Goal: Find specific fact: Find specific page/section

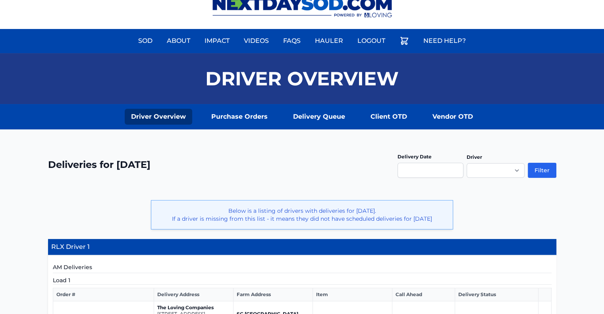
scroll to position [6, 0]
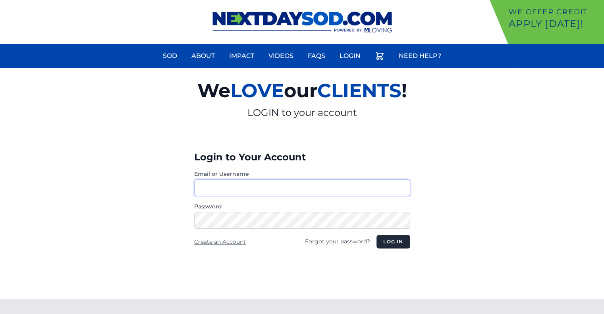
type input "********"
click at [382, 241] on button "Log in" at bounding box center [392, 241] width 33 height 13
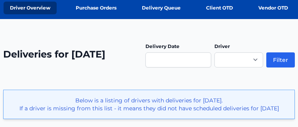
scroll to position [72, 0]
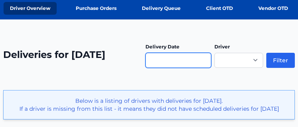
click at [205, 63] on input "text" at bounding box center [179, 60] width 66 height 15
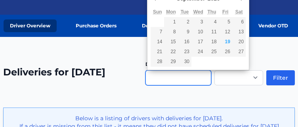
scroll to position [54, 0]
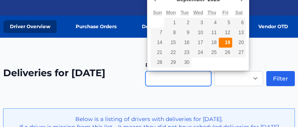
type input "**********"
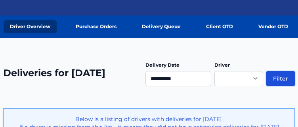
click at [287, 77] on button "Filter" at bounding box center [281, 78] width 29 height 15
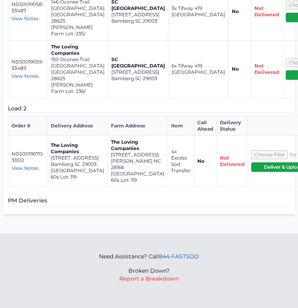
scroll to position [1692, 0]
click at [22, 127] on span "View Notes" at bounding box center [25, 168] width 27 height 6
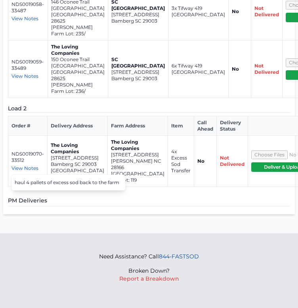
click at [111, 127] on p "131 Asmodean Lane" at bounding box center [138, 155] width 54 height 6
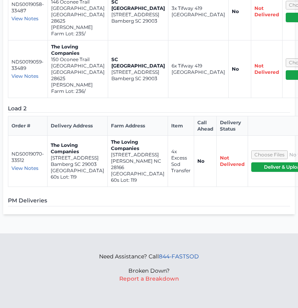
scroll to position [1721, 0]
click at [26, 127] on span "View Notes" at bounding box center [25, 168] width 27 height 6
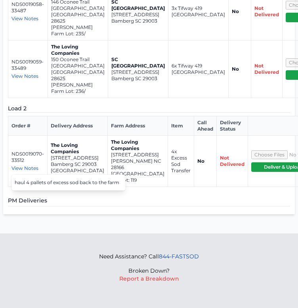
click at [52, 127] on p "2413 Tractor Road" at bounding box center [78, 158] width 54 height 6
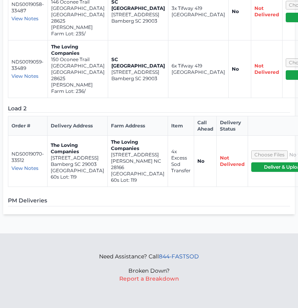
scroll to position [1502, 0]
click at [31, 21] on span "View Notes" at bounding box center [25, 18] width 27 height 6
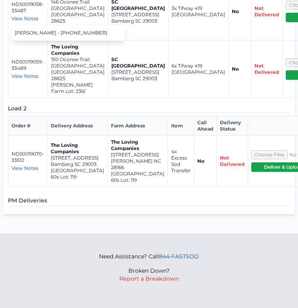
click at [25, 79] on span "View Notes" at bounding box center [25, 76] width 27 height 6
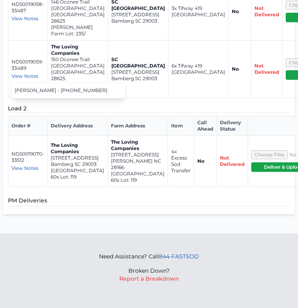
click at [34, 71] on p "NDS0019059-33489" at bounding box center [28, 65] width 33 height 13
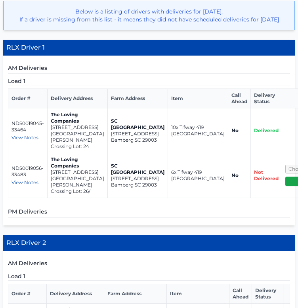
scroll to position [166, 0]
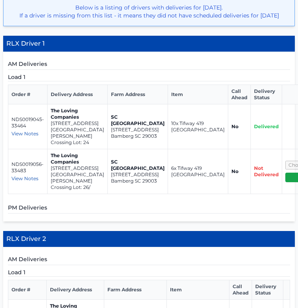
drag, startPoint x: 64, startPoint y: 164, endPoint x: 49, endPoint y: 130, distance: 37.1
click at [49, 127] on td "The Loving Companies 5561 Hydrangea Street Winston-Salem NC 27104 Reynolds Cros…" at bounding box center [78, 126] width 60 height 45
copy td "5561 Hydrangea Street Winston-Salem NC 27104"
drag, startPoint x: 50, startPoint y: 206, endPoint x: 75, endPoint y: 238, distance: 40.2
click at [75, 127] on td "The Loving Companies 5573 Hydrangea Street Winston-Salem NC 27104 Reynolds Cros…" at bounding box center [78, 171] width 60 height 45
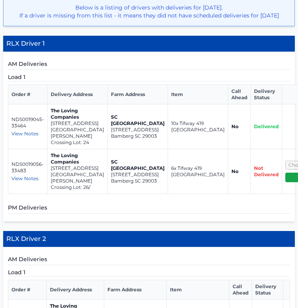
copy td "5573 Hydrangea Street Winston-Salem NC 27104"
click at [75, 127] on p "Winston-Salem NC 27104" at bounding box center [78, 174] width 54 height 6
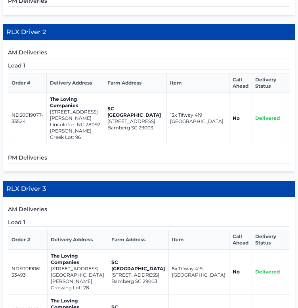
scroll to position [373, 0]
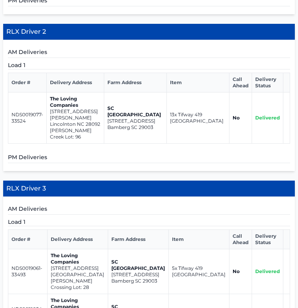
drag, startPoint x: 100, startPoint y: 185, endPoint x: 70, endPoint y: 183, distance: 29.9
drag, startPoint x: 70, startPoint y: 183, endPoint x: 94, endPoint y: 191, distance: 25.2
click at [94, 127] on p "Clark Creek Lot: 96" at bounding box center [75, 133] width 51 height 13
drag, startPoint x: 100, startPoint y: 187, endPoint x: 48, endPoint y: 179, distance: 52.6
click at [48, 127] on td "The Loving Companies 3041 Ora Smith Road Lincolnton NC 28092 Clark Creek Lot: 96" at bounding box center [76, 117] width 58 height 51
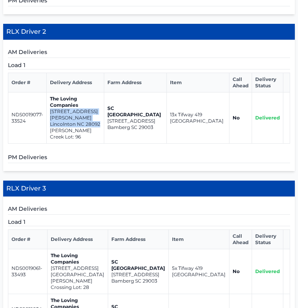
copy td "3041 Ora Smith Road Lincolnton NC 28092"
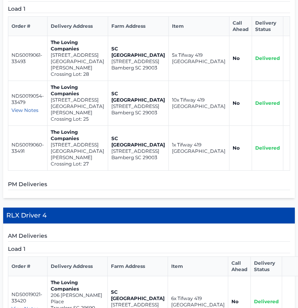
scroll to position [603, 0]
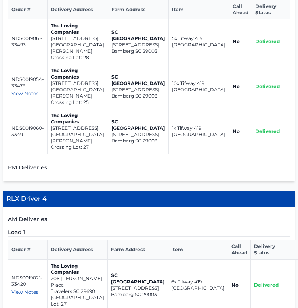
drag, startPoint x: 49, startPoint y: 94, endPoint x: 74, endPoint y: 110, distance: 29.4
click at [74, 64] on td "The Loving Companies 5585 Hydrangea Street Winston-Salem NC 27104 Reynolds Cros…" at bounding box center [78, 41] width 61 height 45
copy td "5585 Hydrangea Street Winston-Salem NC 27104"
drag, startPoint x: 51, startPoint y: 146, endPoint x: 77, endPoint y: 158, distance: 29.0
click at [77, 109] on td "The Loving Companies 5567 Hydrangea Street Winston-Salem NC 27104 Reynolds Cros…" at bounding box center [78, 86] width 61 height 45
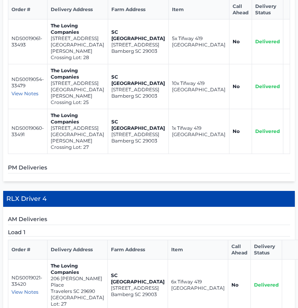
copy td "5567 Hydrangea Street Winston-Salem NC 27104"
drag, startPoint x: 51, startPoint y: 196, endPoint x: 88, endPoint y: 208, distance: 38.9
click at [88, 127] on td "The Loving Companies 5579 Hydrangea Street Winston-Salem NC 27104 Reynolds Cros…" at bounding box center [78, 131] width 61 height 45
copy td "5579 Hydrangea Street Winston-Salem NC 27104"
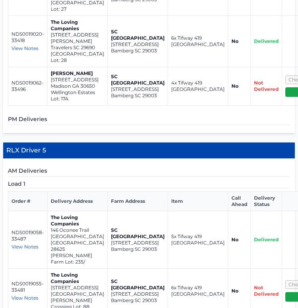
scroll to position [898, 0]
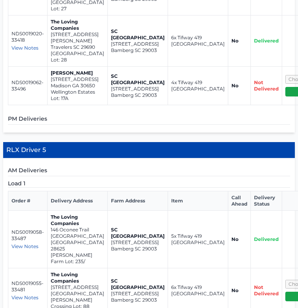
drag, startPoint x: 50, startPoint y: 57, endPoint x: 76, endPoint y: 85, distance: 38.5
copy td "206 McCormick Place Travelers SC 29690"
click at [50, 66] on td "The Loving Companies 204 McCormick Place Travelers SC 29690 Spring Park Lot: 28" at bounding box center [78, 40] width 60 height 51
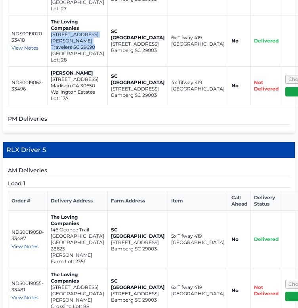
drag, startPoint x: 51, startPoint y: 121, endPoint x: 74, endPoint y: 148, distance: 34.6
click at [74, 66] on td "The Loving Companies 204 McCormick Place Travelers SC 29690 Spring Park Lot: 28" at bounding box center [78, 40] width 60 height 51
copy td "204 McCormick Place Travelers SC 29690"
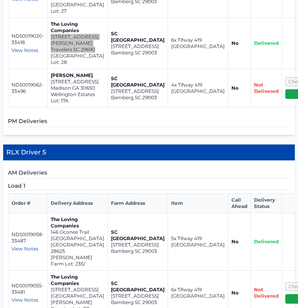
scroll to position [895, 0]
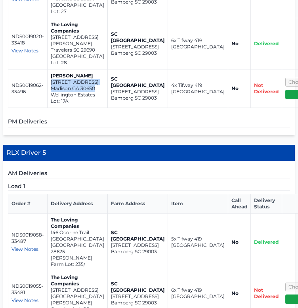
drag, startPoint x: 51, startPoint y: 185, endPoint x: 73, endPoint y: 205, distance: 30.1
click at [73, 108] on td "Meg Jones 1101 Gage Lane Madison GA 30650 Wellington Estates Lot: 17A" at bounding box center [78, 88] width 60 height 39
copy td "1101 Gage Lane Madison GA 30650"
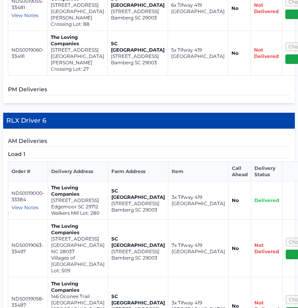
scroll to position [1180, 0]
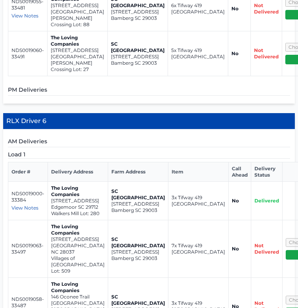
drag, startPoint x: 51, startPoint y: 72, endPoint x: 75, endPoint y: 91, distance: 31.1
copy td "146 Oconee Trail Statesville NC 28625"
drag, startPoint x: 51, startPoint y: 137, endPoint x: 70, endPoint y: 166, distance: 34.2
click at [70, 31] on td "The Loving Companies 5532 Hydrangea Street Winston-Salem NC 27104 Reynolds Cros…" at bounding box center [78, 8] width 60 height 45
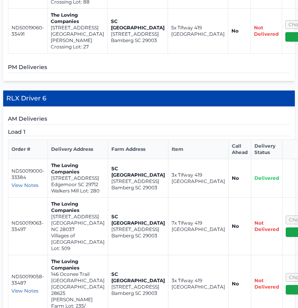
scroll to position [1203, 0]
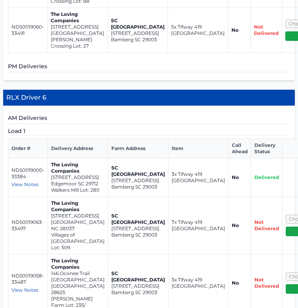
drag, startPoint x: 51, startPoint y: 189, endPoint x: 66, endPoint y: 221, distance: 35.7
click at [66, 52] on td "The Loving Companies 5579 Hydrangea Street Winston-Salem NC 27104 Reynolds Cros…" at bounding box center [78, 30] width 60 height 45
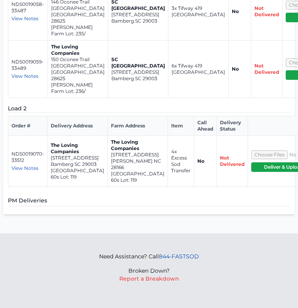
scroll to position [1484, 0]
drag, startPoint x: 50, startPoint y: 87, endPoint x: 73, endPoint y: 107, distance: 30.1
drag, startPoint x: 50, startPoint y: 138, endPoint x: 68, endPoint y: 161, distance: 29.1
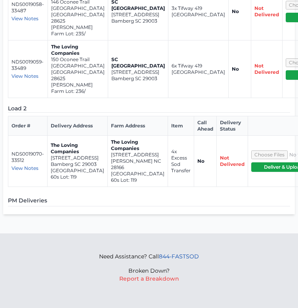
drag, startPoint x: 50, startPoint y: 157, endPoint x: 73, endPoint y: 177, distance: 30.1
click at [73, 40] on td "The Loving Companies 146 Oconee Trail Statesville NC 28625 Sullivan Farm Lot: 2…" at bounding box center [78, 12] width 60 height 58
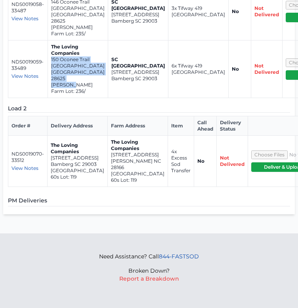
drag, startPoint x: 51, startPoint y: 192, endPoint x: 74, endPoint y: 221, distance: 37.0
click at [74, 98] on td "The Loving Companies 150 Oconee Trail Statesville NC 28625 Sullivan Farm Lot: 2…" at bounding box center [78, 69] width 60 height 58
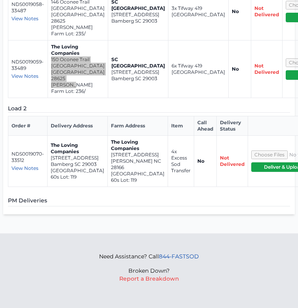
scroll to position [1668, 0]
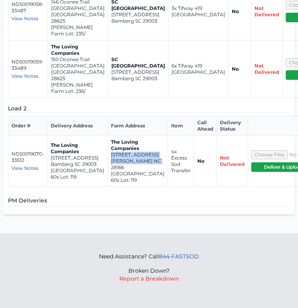
drag, startPoint x: 86, startPoint y: 204, endPoint x: 106, endPoint y: 230, distance: 32.7
click at [108, 127] on td "The Loving Companies 131 Asmodean Lane Troutman NC 28166 Falls Cove 60s Lot: 119" at bounding box center [138, 160] width 60 height 51
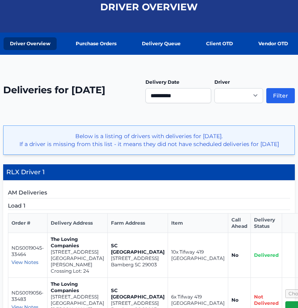
scroll to position [0, 0]
